Goal: Task Accomplishment & Management: Use online tool/utility

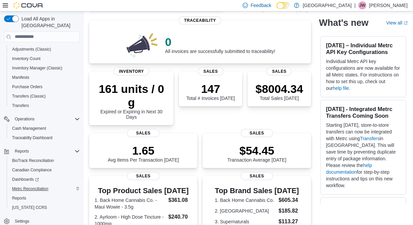
scroll to position [58, 0]
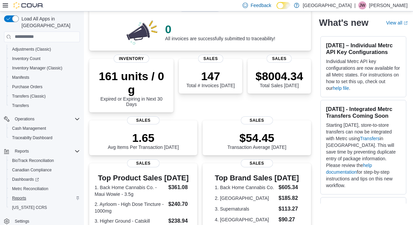
click at [16, 196] on span "Reports" at bounding box center [19, 198] width 14 height 5
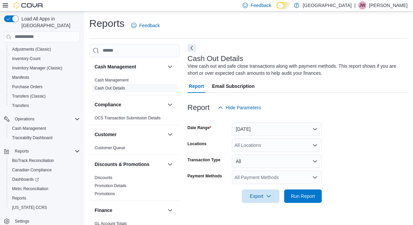
scroll to position [6, 0]
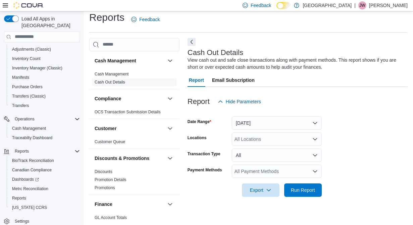
click at [257, 121] on button "[DATE]" at bounding box center [277, 122] width 90 height 13
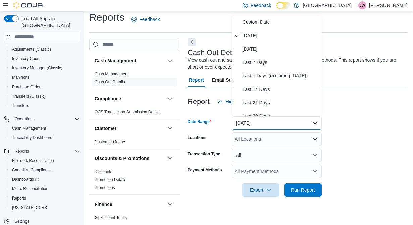
click at [259, 45] on span "[DATE]" at bounding box center [281, 49] width 77 height 8
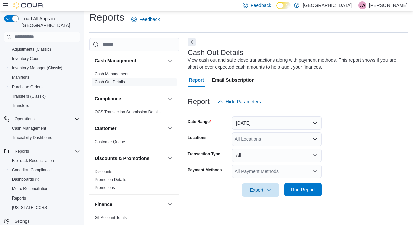
click at [304, 188] on span "Run Report" at bounding box center [303, 190] width 24 height 7
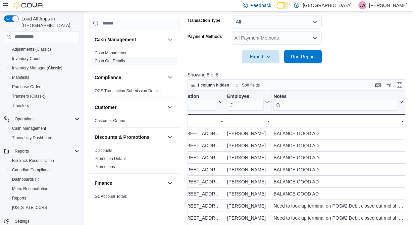
scroll to position [0, 414]
click at [399, 86] on button "Enter fullscreen" at bounding box center [400, 85] width 8 height 8
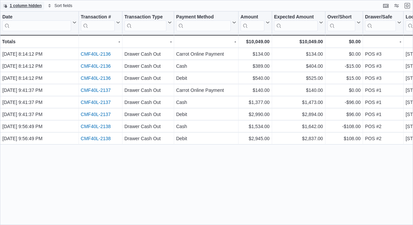
scroll to position [0, 0]
click at [28, 6] on span "1 column hidden" at bounding box center [26, 5] width 32 height 5
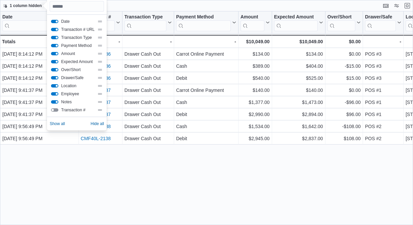
click at [107, 208] on div "Date Click to view column header actions Transaction # Click to view column hea…" at bounding box center [206, 117] width 413 height 213
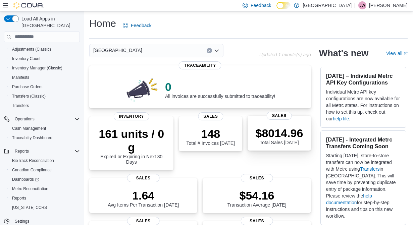
click at [288, 133] on p "$8014.96" at bounding box center [279, 133] width 48 height 13
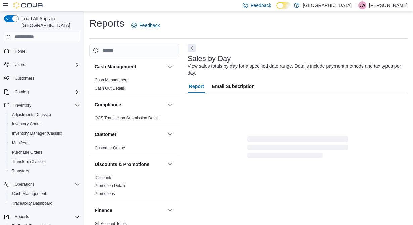
scroll to position [22, 0]
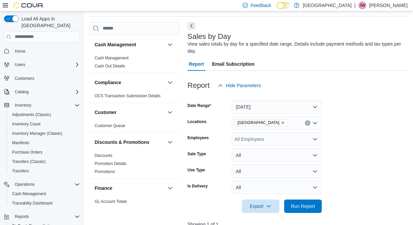
click at [265, 108] on button "[DATE]" at bounding box center [277, 106] width 90 height 13
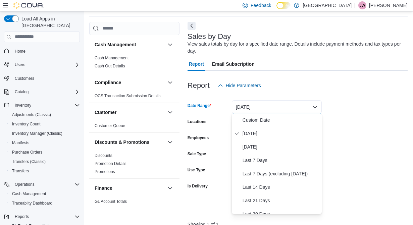
click at [262, 144] on span "[DATE]" at bounding box center [281, 147] width 77 height 8
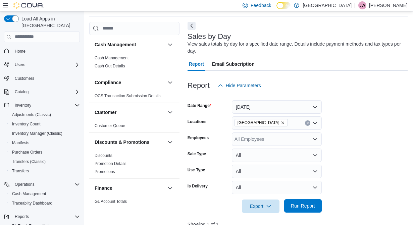
click at [304, 206] on span "Run Report" at bounding box center [303, 206] width 24 height 7
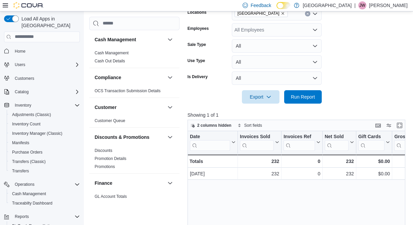
scroll to position [132, 0]
click at [398, 126] on button "Enter fullscreen" at bounding box center [400, 125] width 8 height 8
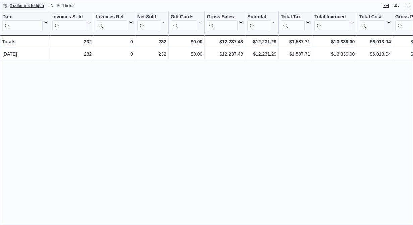
scroll to position [0, 0]
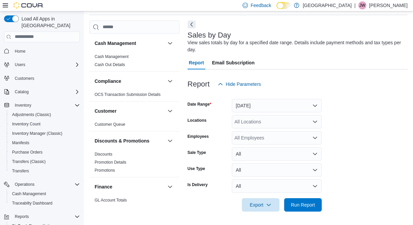
scroll to position [23, 0]
click at [115, 65] on link "Cash Out Details" at bounding box center [110, 65] width 31 height 5
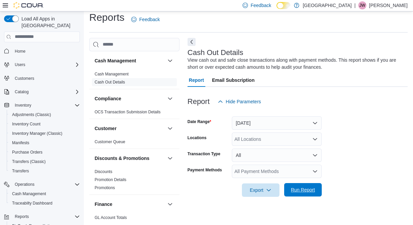
click at [305, 190] on span "Run Report" at bounding box center [303, 190] width 24 height 7
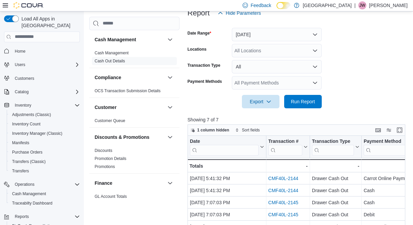
scroll to position [95, 0]
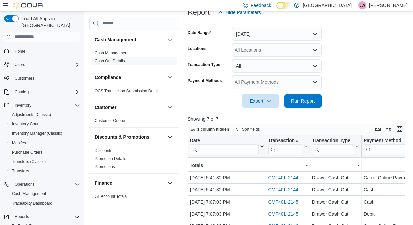
click at [398, 129] on button "Enter fullscreen" at bounding box center [400, 129] width 8 height 8
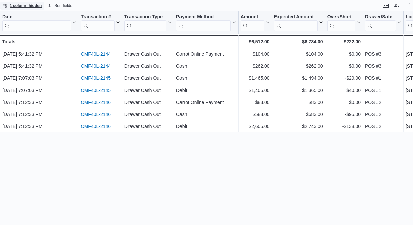
scroll to position [0, 0]
click at [408, 5] on button "Exit fullscreen" at bounding box center [407, 5] width 8 height 8
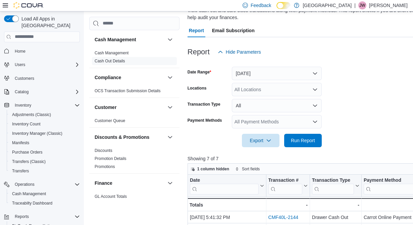
scroll to position [57, 0]
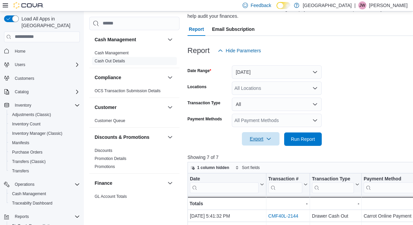
click at [264, 140] on span "Export" at bounding box center [261, 138] width 30 height 13
click at [264, 152] on span "Export to Excel" at bounding box center [262, 152] width 30 height 5
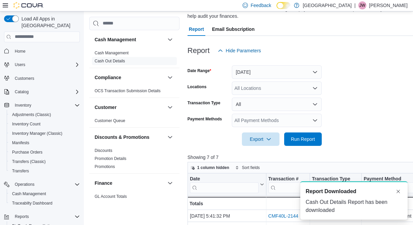
scroll to position [0, 0]
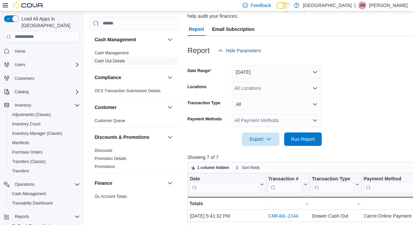
click at [350, 146] on div at bounding box center [340, 150] width 304 height 8
click at [21, 49] on span "Home" at bounding box center [20, 51] width 11 height 5
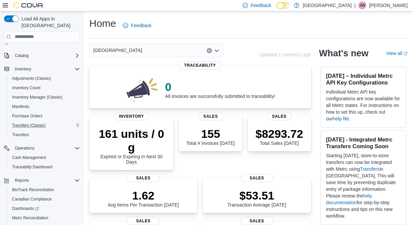
scroll to position [39, 0]
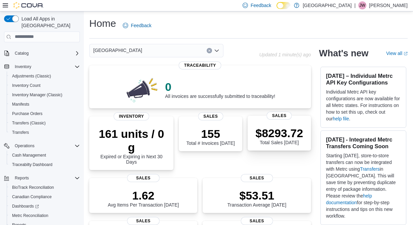
click at [279, 136] on p "$8293.72" at bounding box center [279, 133] width 48 height 13
